Goal: Transaction & Acquisition: Download file/media

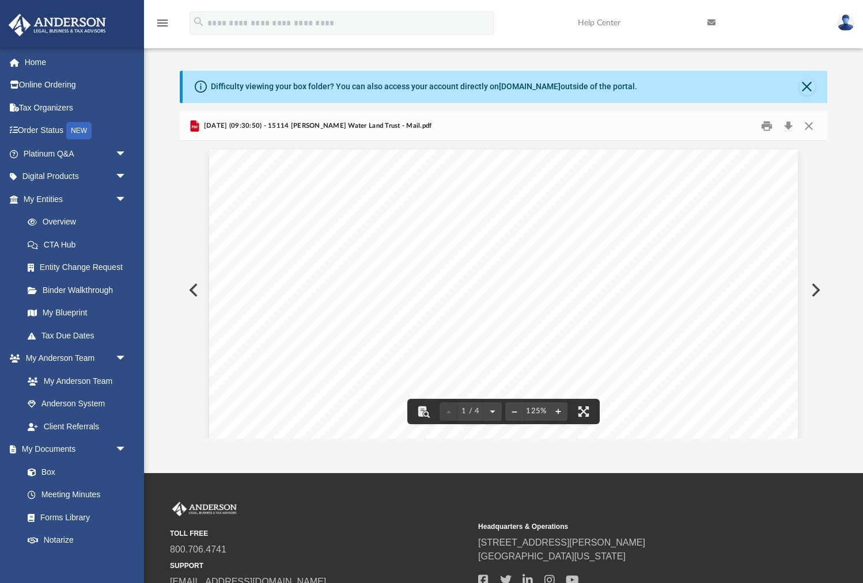
scroll to position [226, 647]
click at [192, 289] on button "Preview" at bounding box center [192, 290] width 25 height 32
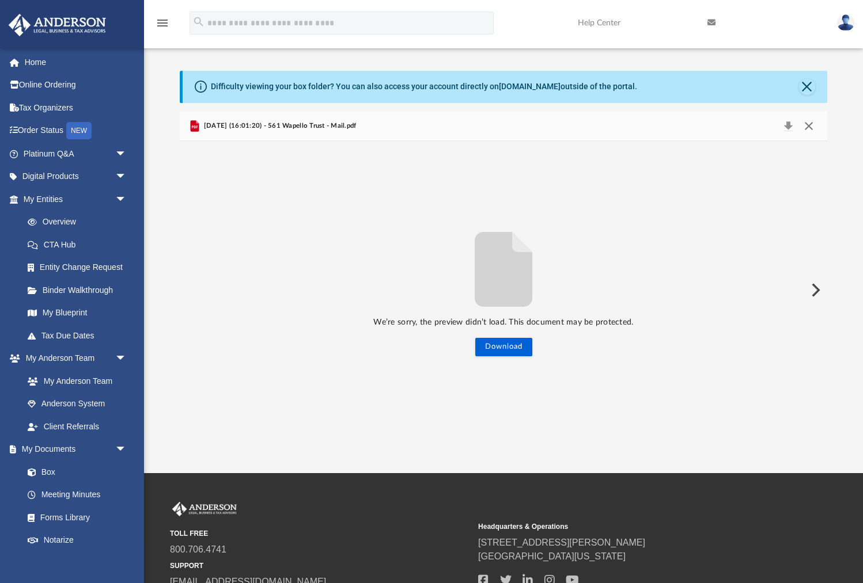
click at [809, 123] on button "Close" at bounding box center [808, 126] width 21 height 16
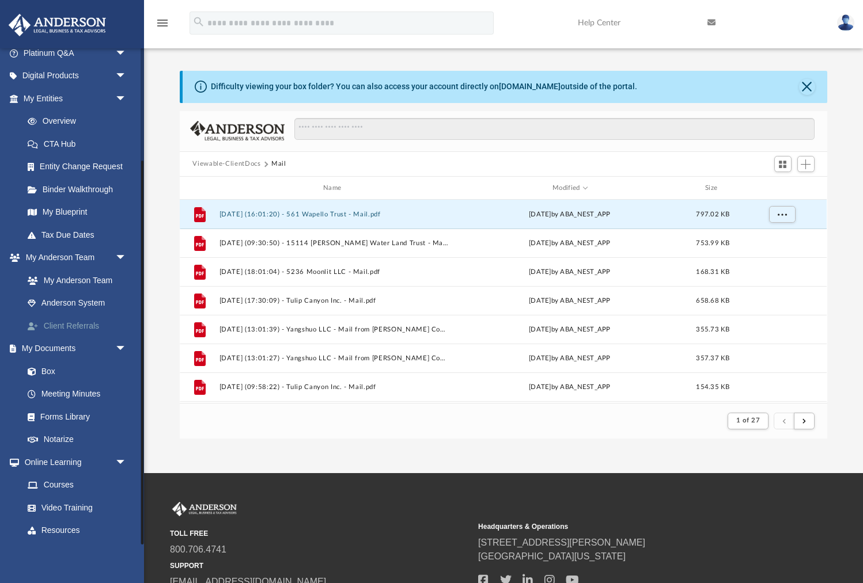
scroll to position [146, 0]
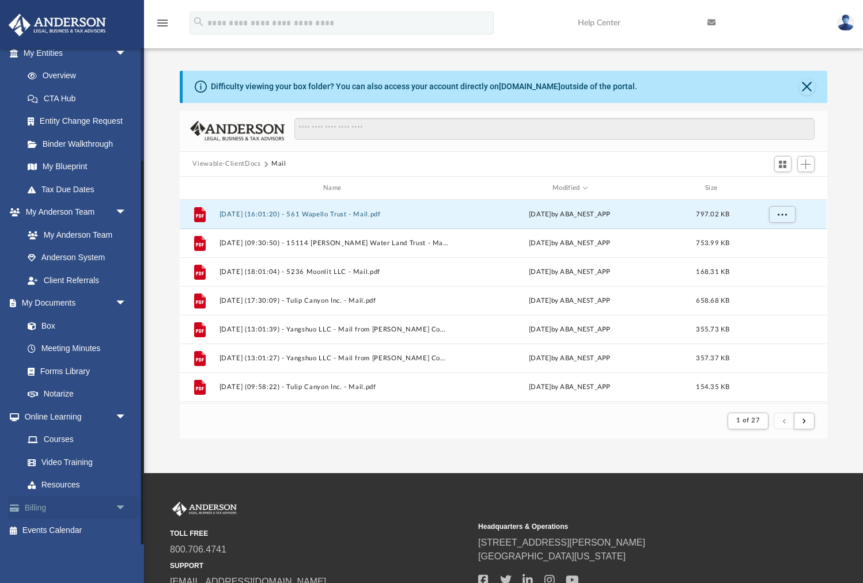
click at [39, 510] on link "Billing arrow_drop_down" at bounding box center [76, 507] width 136 height 23
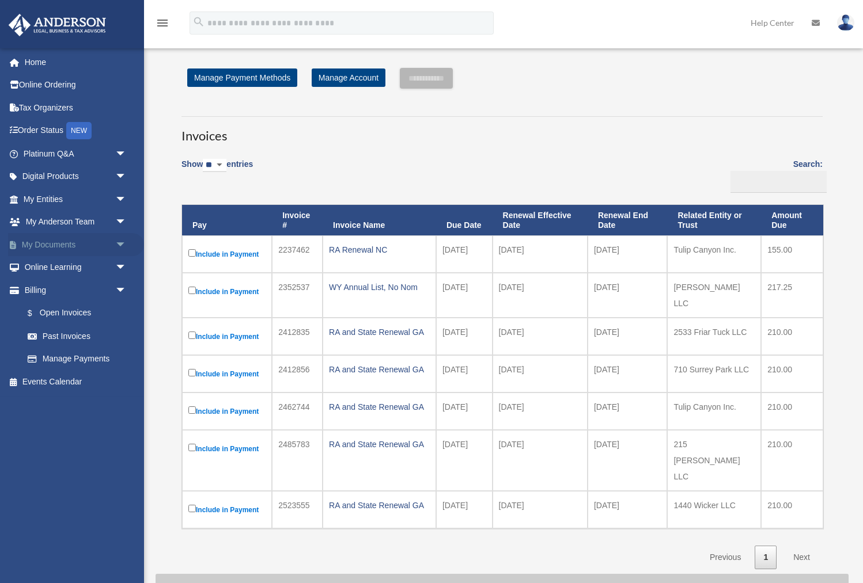
click at [60, 244] on link "My Documents arrow_drop_down" at bounding box center [76, 244] width 136 height 23
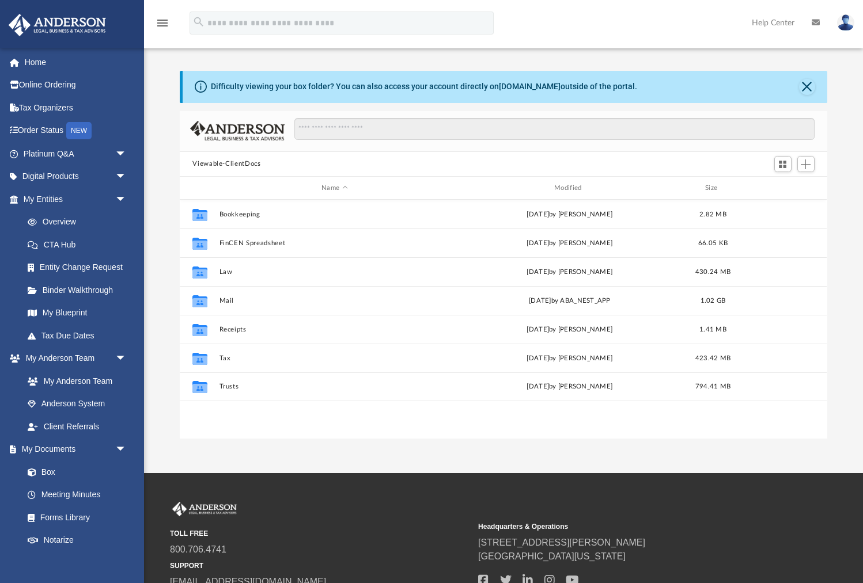
scroll to position [261, 647]
click at [574, 184] on div "Modified" at bounding box center [569, 188] width 230 height 10
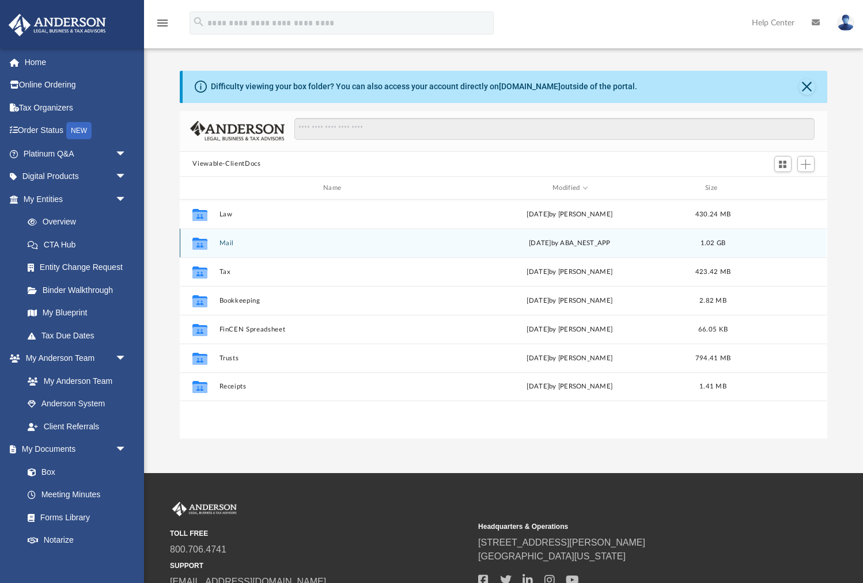
click at [226, 243] on button "Mail" at bounding box center [334, 243] width 230 height 7
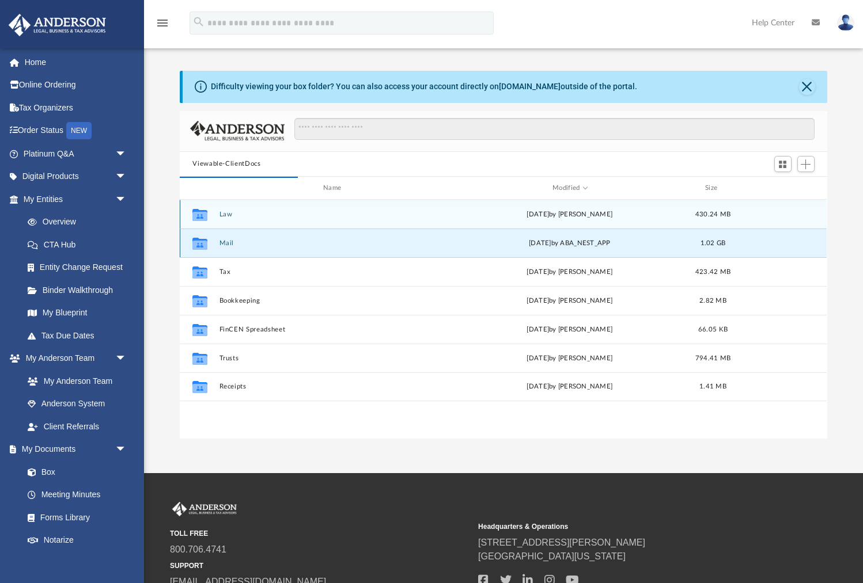
scroll to position [1, 1]
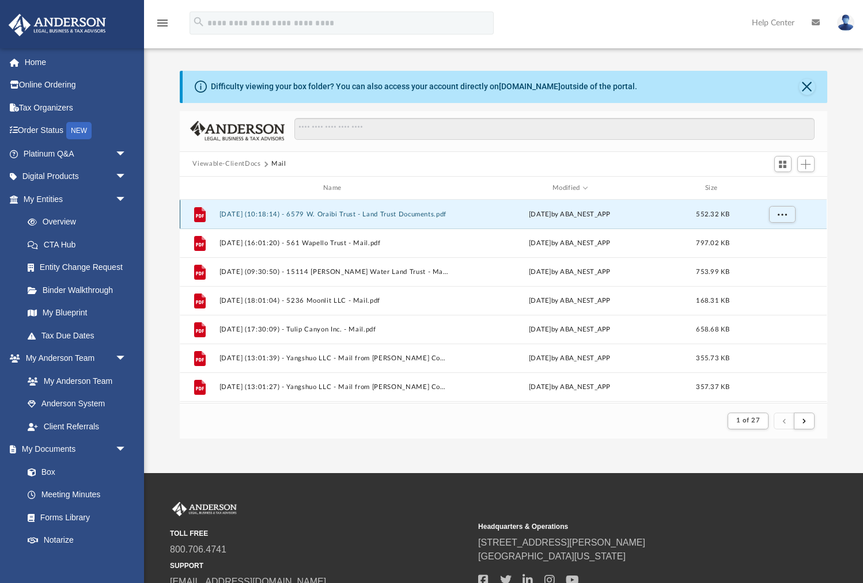
click at [334, 213] on button "2025.10.06 (10:18:14) - 6579 W. Oraibi Trust - Land Trust Documents.pdf" at bounding box center [334, 214] width 230 height 7
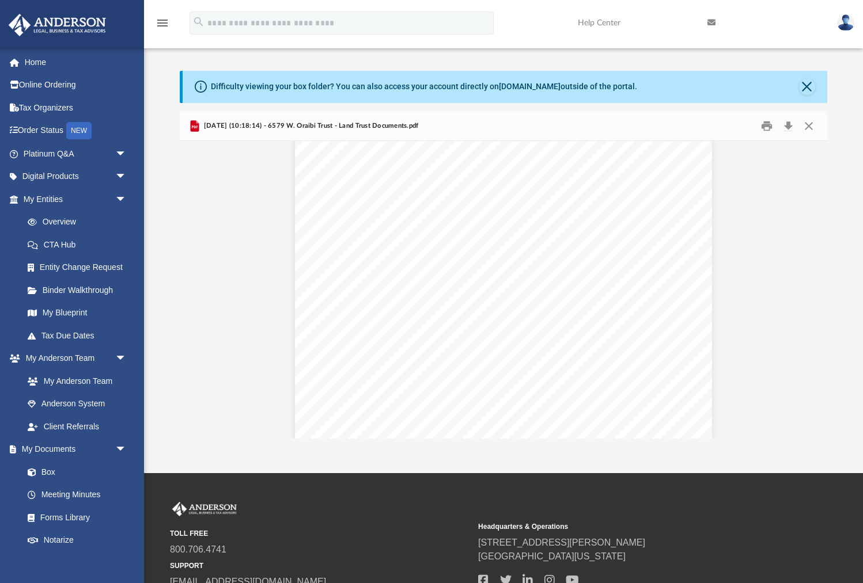
scroll to position [0, 0]
click at [789, 123] on button "Download" at bounding box center [788, 126] width 21 height 18
